Goal: Task Accomplishment & Management: Manage account settings

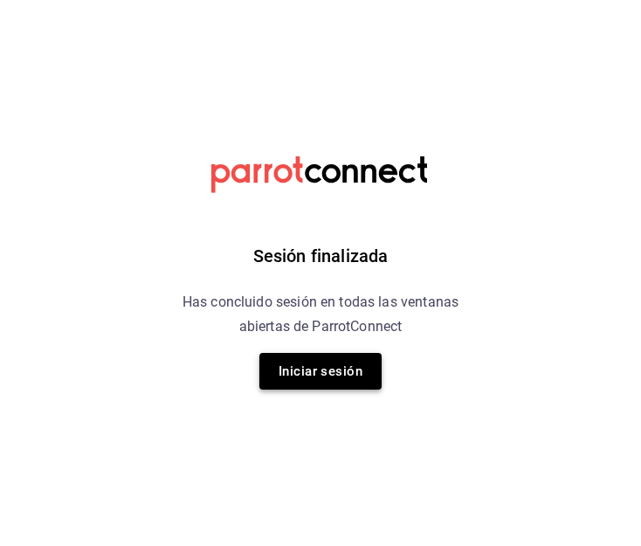
click at [309, 369] on button "Iniciar sesión" at bounding box center [320, 371] width 122 height 37
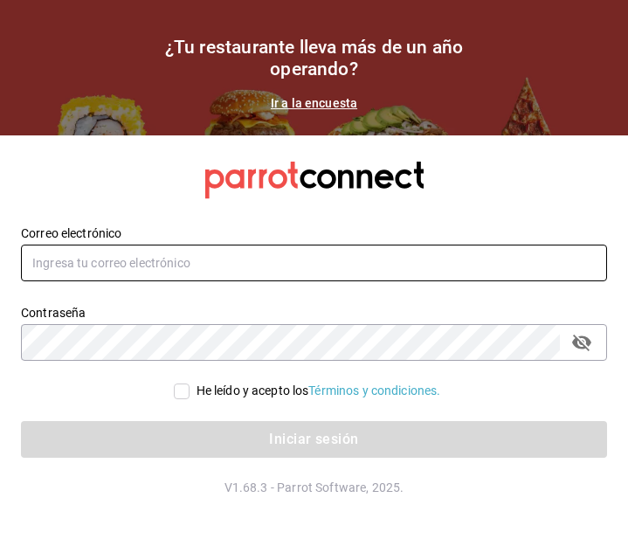
type input "[EMAIL_ADDRESS][DOMAIN_NAME]"
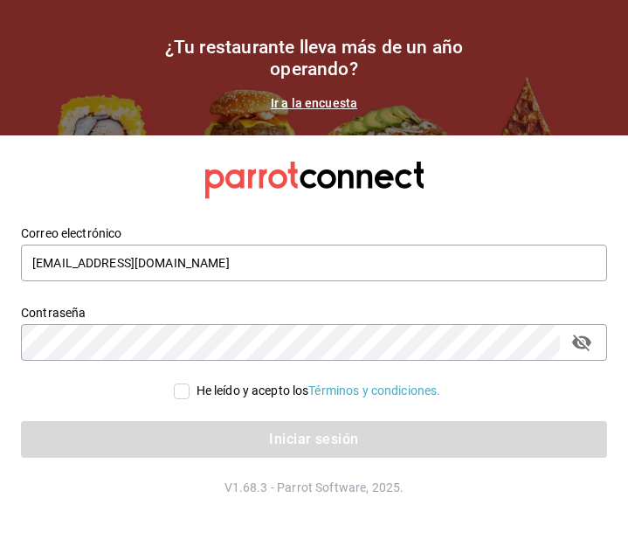
click at [181, 384] on input "He leído y acepto los Términos y condiciones." at bounding box center [182, 391] width 16 height 16
checkbox input "true"
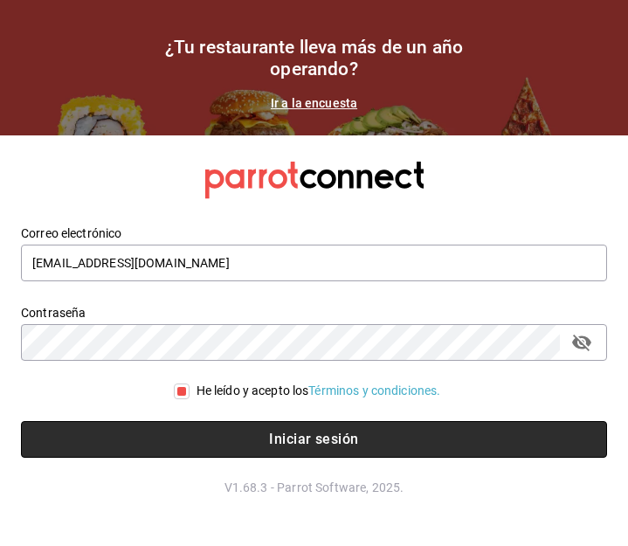
click at [222, 441] on button "Iniciar sesión" at bounding box center [314, 439] width 586 height 37
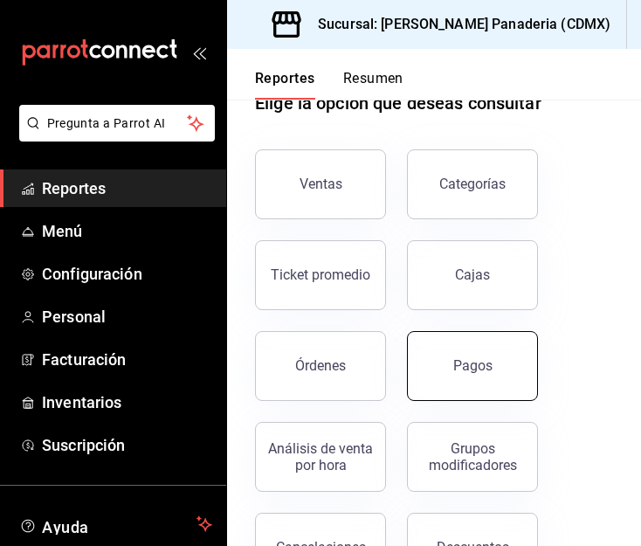
scroll to position [61, 0]
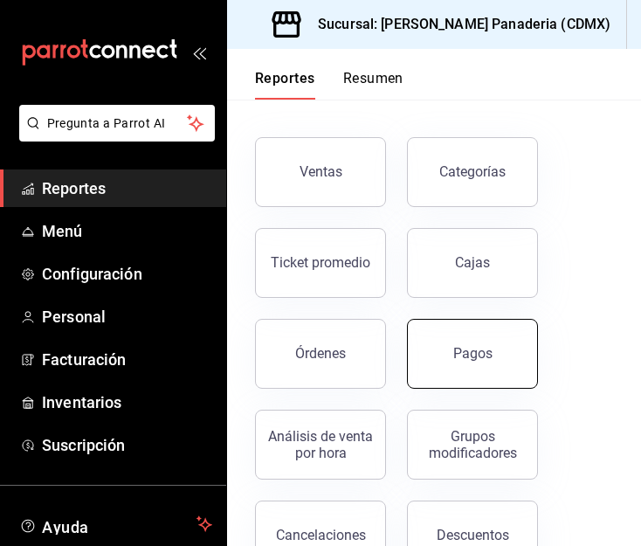
click at [447, 340] on button "Pagos" at bounding box center [472, 354] width 131 height 70
